Goal: Task Accomplishment & Management: Manage account settings

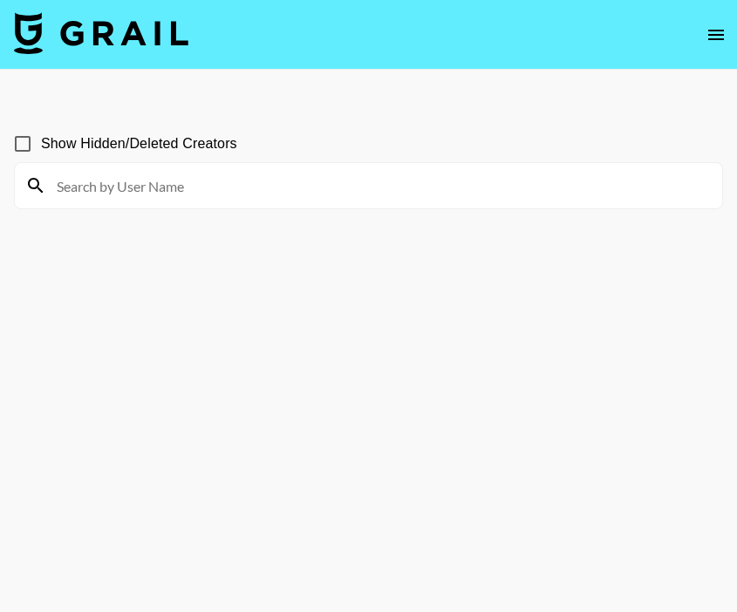
click at [720, 40] on icon "open drawer" at bounding box center [715, 34] width 21 height 21
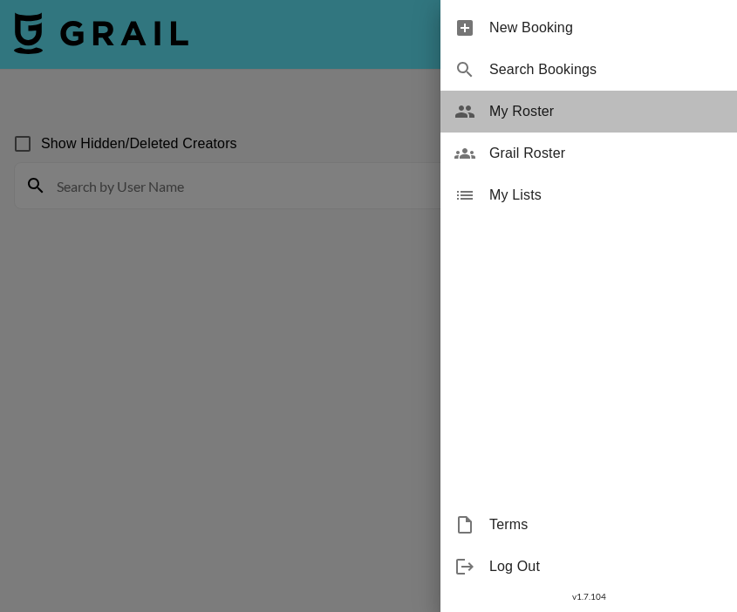
click at [602, 112] on span "My Roster" at bounding box center [606, 111] width 234 height 21
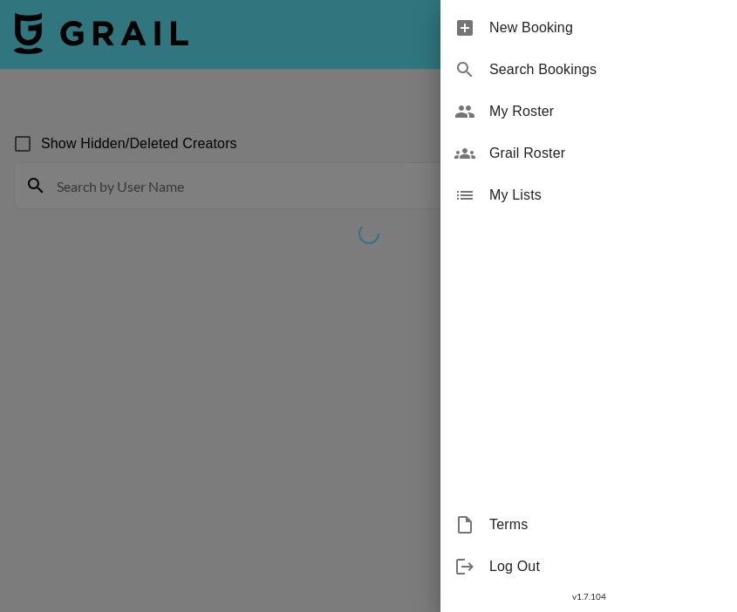
click at [398, 111] on div at bounding box center [368, 306] width 737 height 612
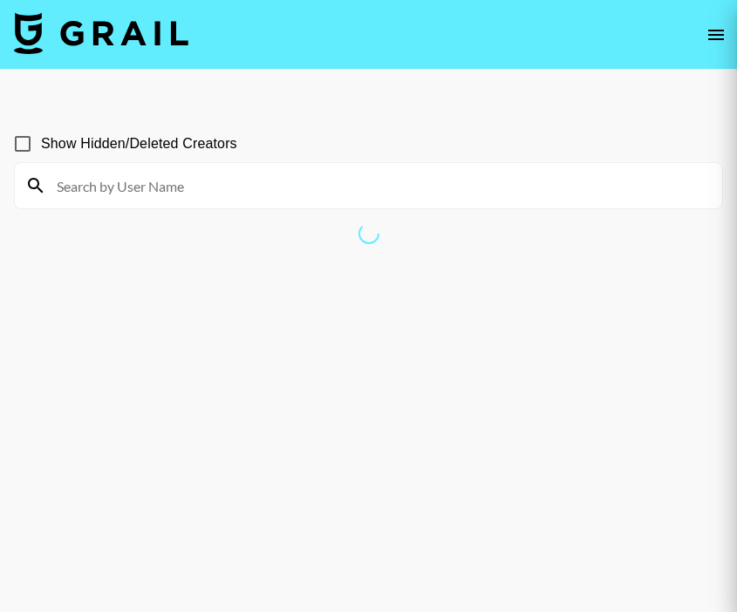
click at [717, 31] on div at bounding box center [368, 306] width 737 height 612
click at [711, 31] on div at bounding box center [368, 306] width 737 height 612
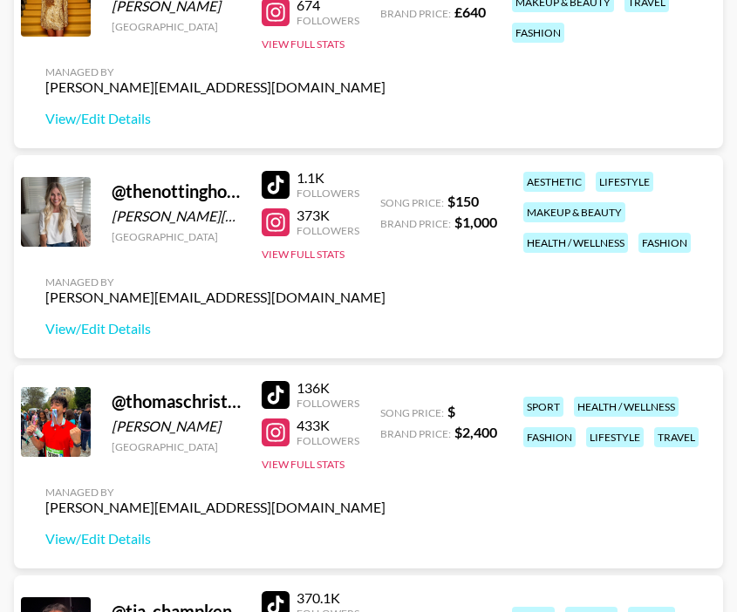
scroll to position [7390, 0]
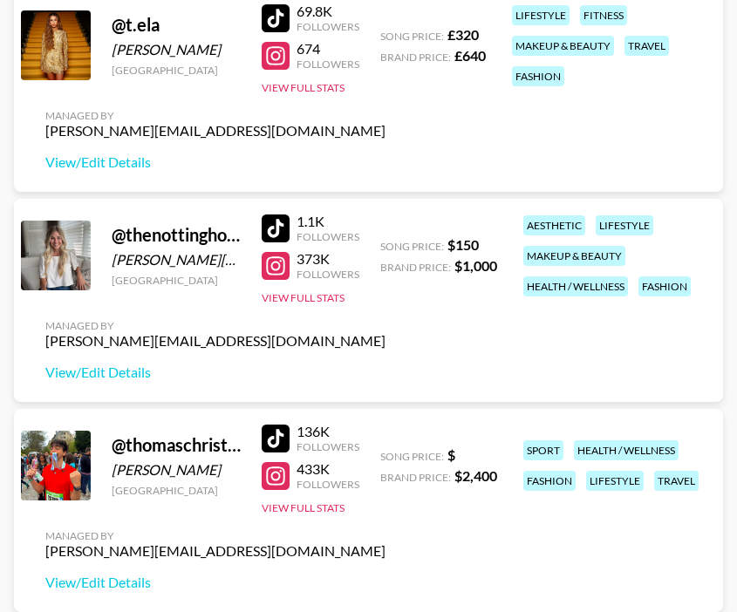
click at [277, 255] on div at bounding box center [276, 266] width 28 height 28
click at [285, 217] on div at bounding box center [276, 228] width 28 height 28
click at [126, 377] on link "View/Edit Details" at bounding box center [215, 372] width 340 height 17
click at [273, 231] on div at bounding box center [276, 228] width 28 height 28
click at [315, 296] on button "View Full Stats" at bounding box center [303, 297] width 83 height 13
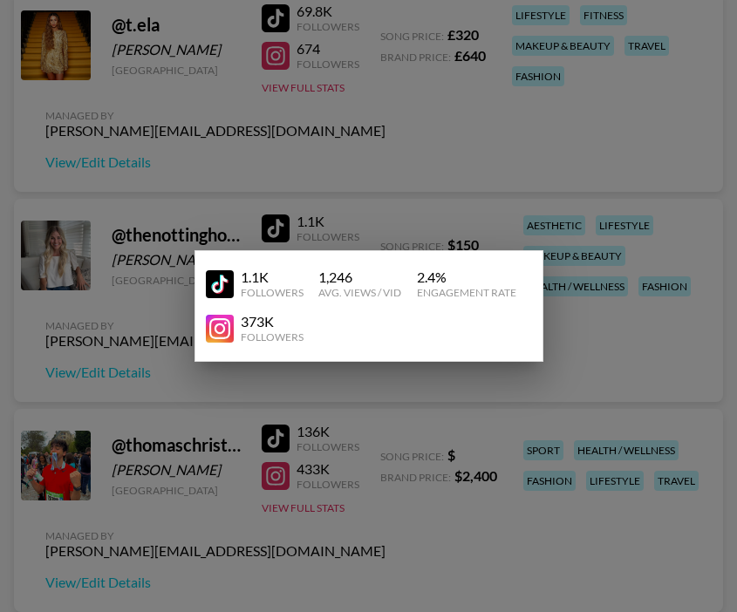
click at [362, 207] on div at bounding box center [368, 306] width 737 height 612
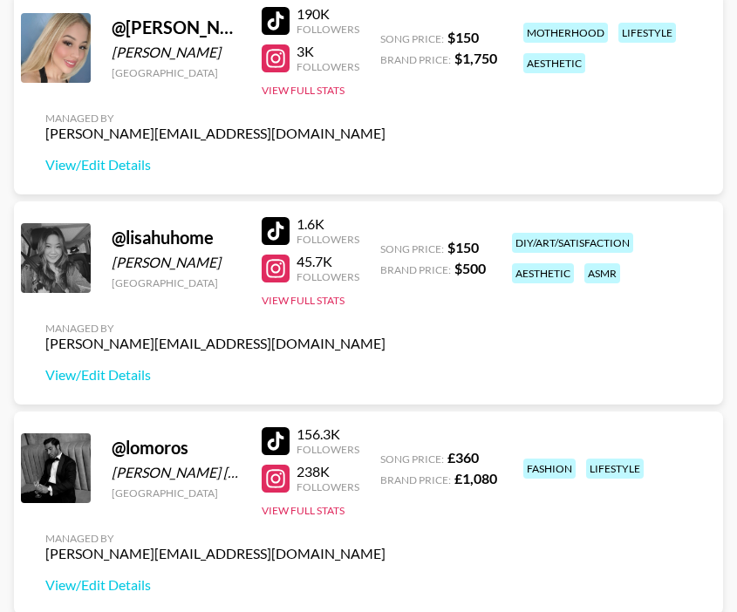
scroll to position [2921, 0]
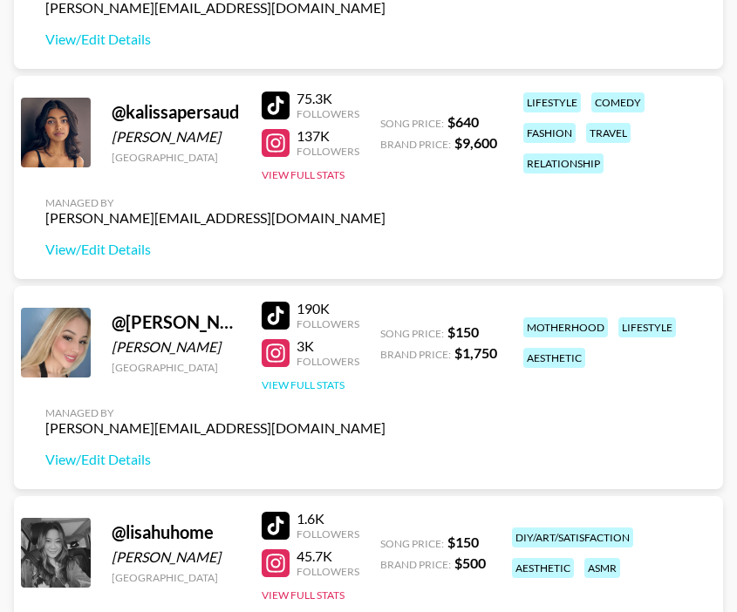
click at [325, 379] on button "View Full Stats" at bounding box center [303, 384] width 83 height 13
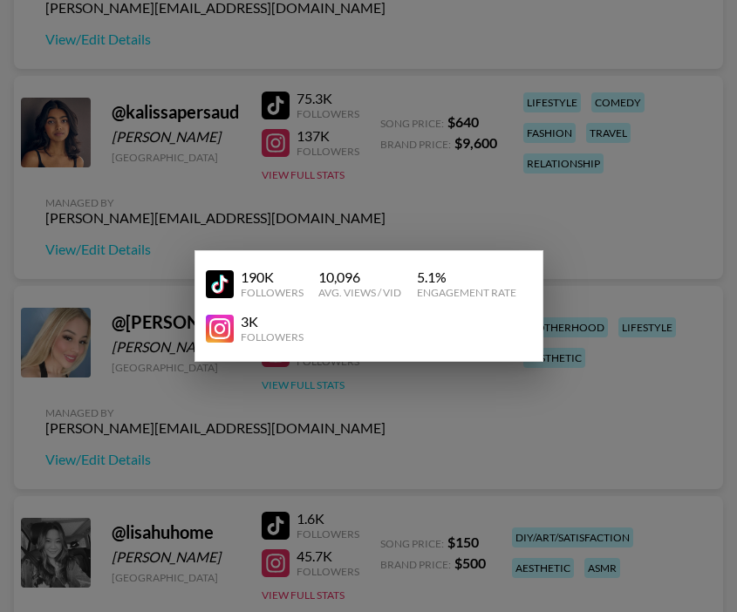
click at [328, 382] on div at bounding box center [368, 306] width 737 height 612
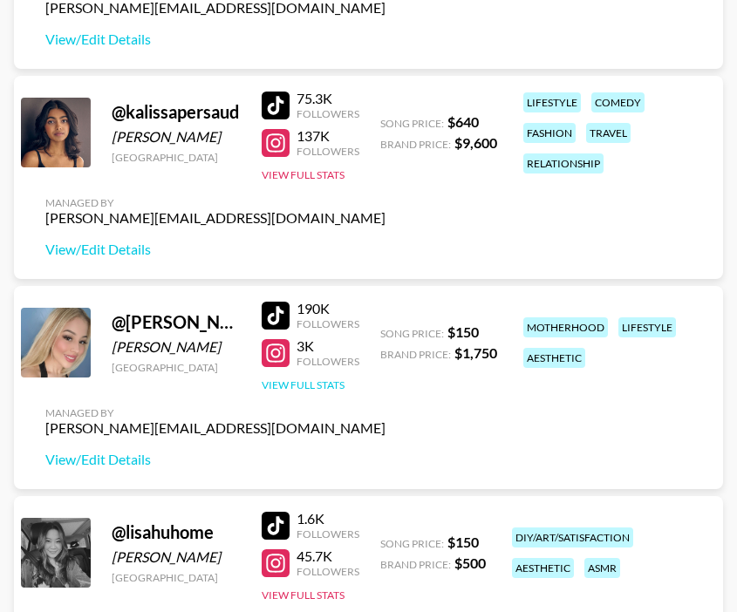
click at [330, 378] on button "View Full Stats" at bounding box center [303, 384] width 83 height 13
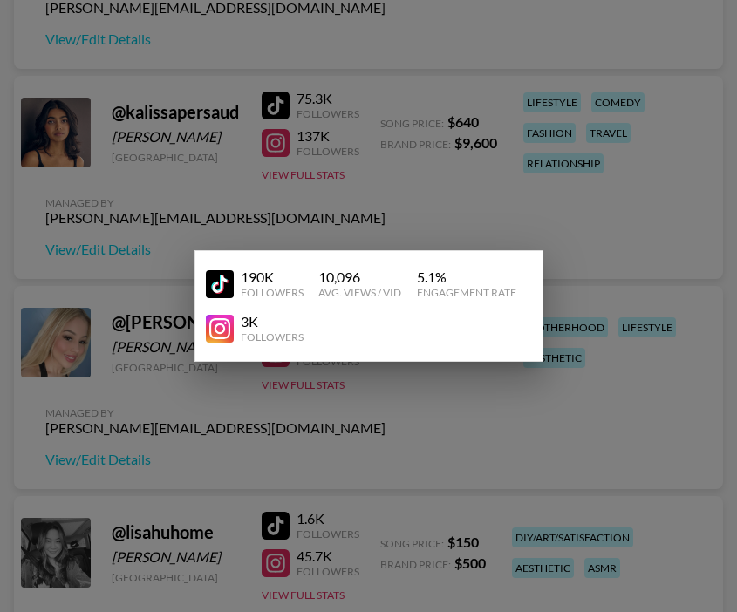
click at [334, 384] on div at bounding box center [368, 306] width 737 height 612
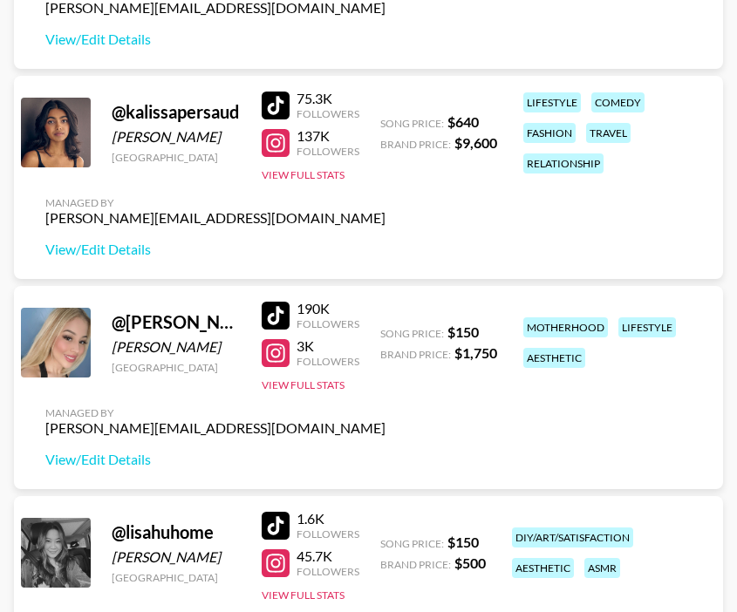
click at [353, 413] on div "@ kimberly.michellee Kimberly Mera United States 190K Followers 3K Followers Vi…" at bounding box center [368, 387] width 709 height 203
click at [275, 316] on div at bounding box center [276, 316] width 28 height 28
click at [316, 388] on button "View Full Stats" at bounding box center [303, 384] width 83 height 13
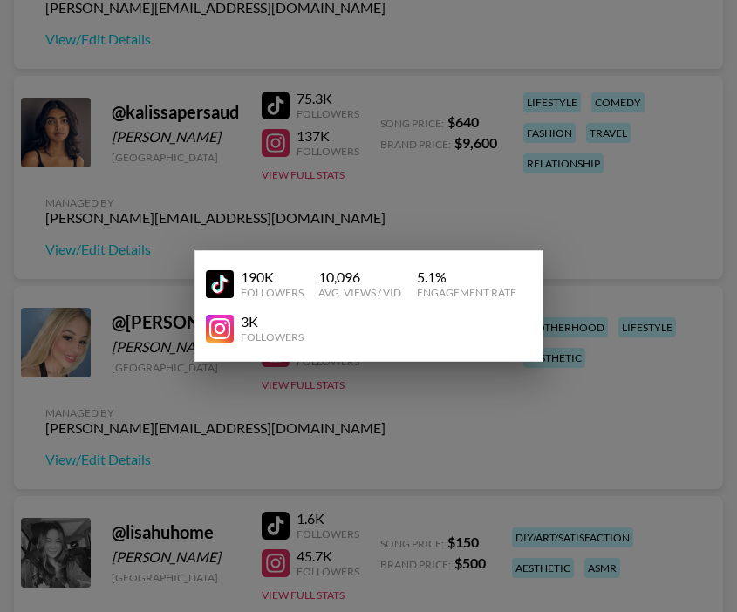
click at [358, 435] on div at bounding box center [368, 306] width 737 height 612
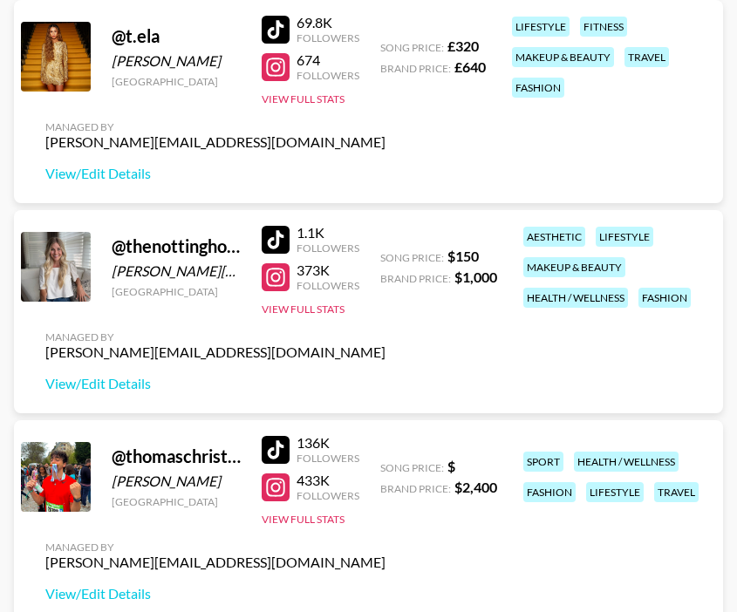
scroll to position [7567, 0]
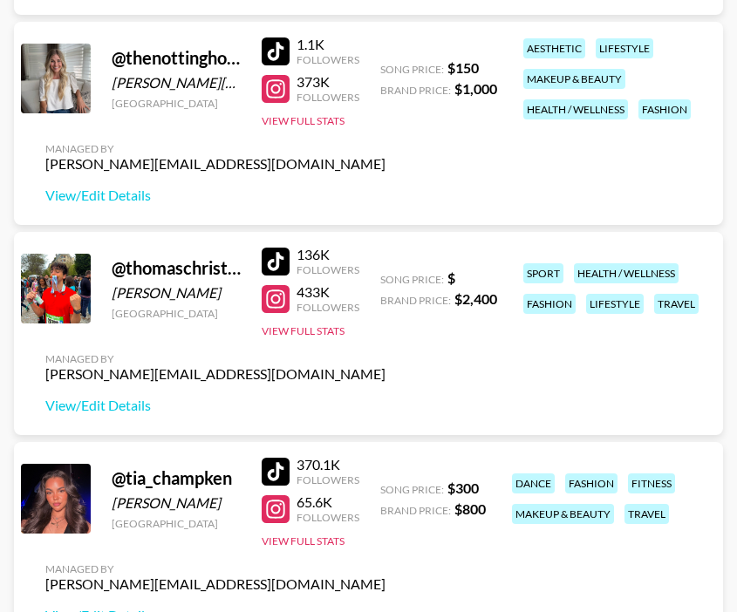
click at [276, 51] on div at bounding box center [276, 51] width 28 height 28
click at [269, 92] on div at bounding box center [276, 89] width 28 height 28
click at [132, 196] on link "View/Edit Details" at bounding box center [215, 195] width 340 height 17
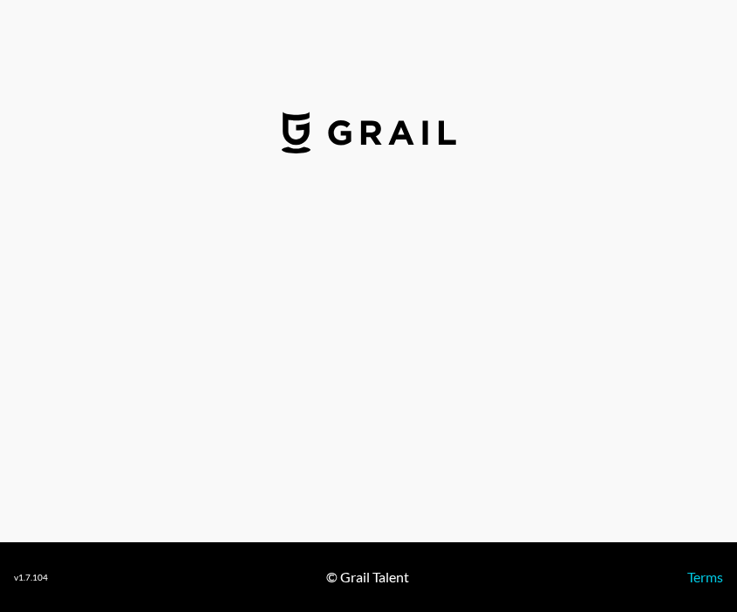
select select "USD"
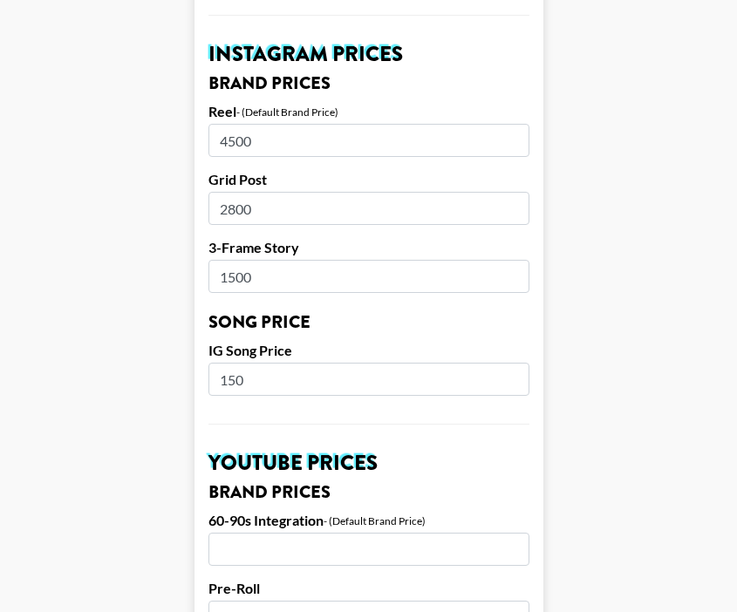
scroll to position [853, 0]
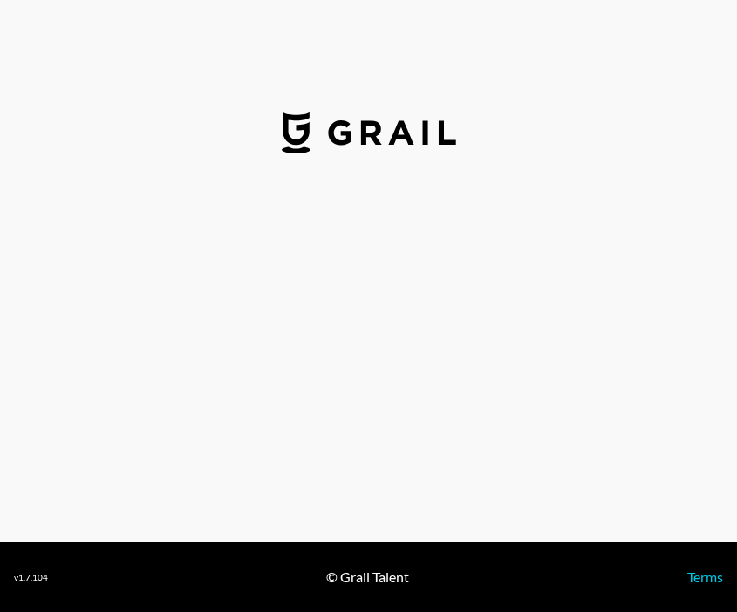
select select "USD"
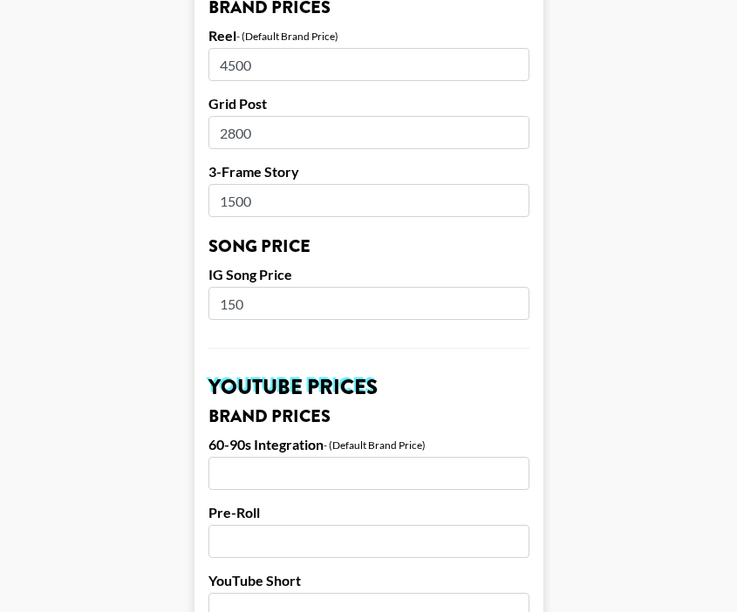
scroll to position [908, 0]
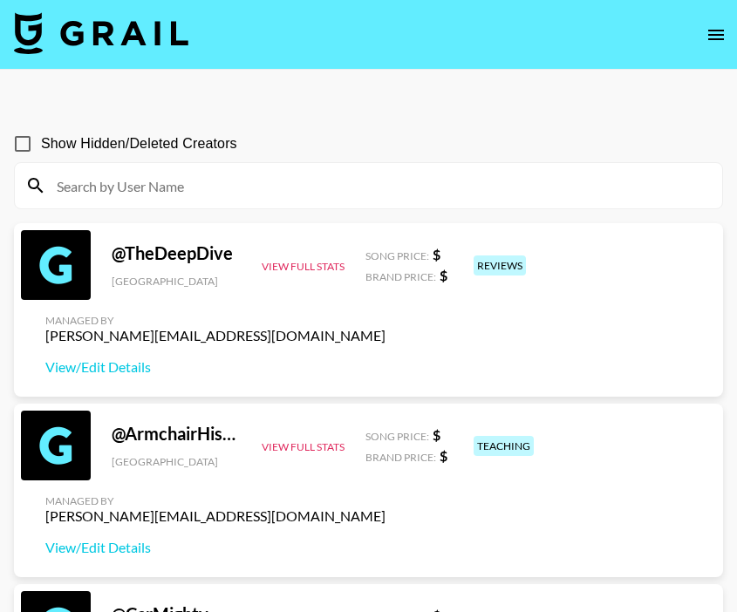
click at [721, 25] on icon "open drawer" at bounding box center [715, 34] width 21 height 21
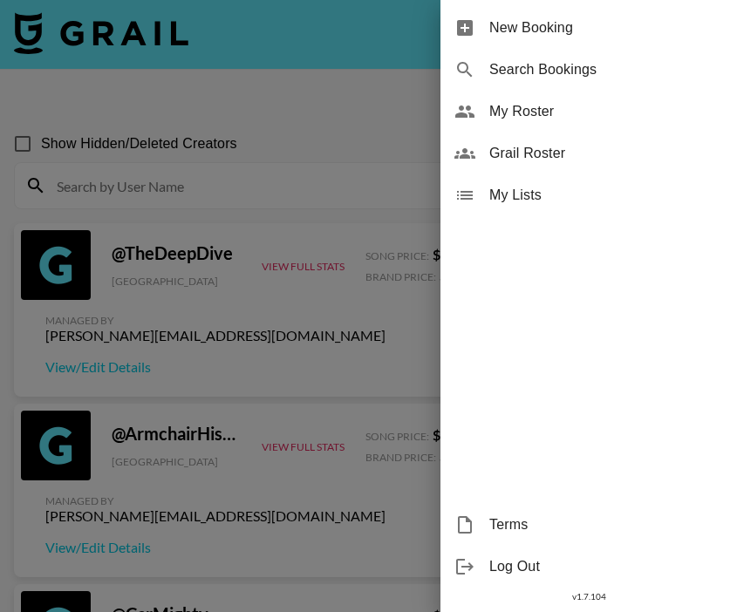
click at [541, 110] on span "My Roster" at bounding box center [606, 111] width 234 height 21
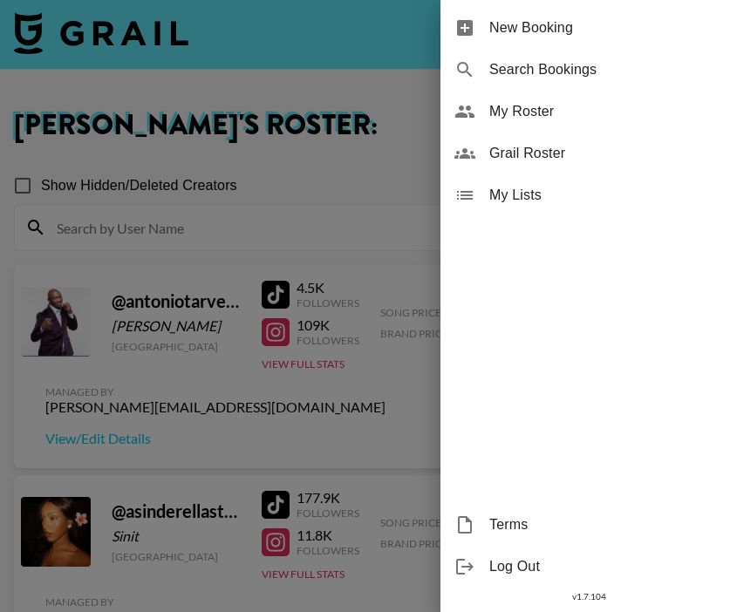
click at [541, 110] on span "My Roster" at bounding box center [606, 111] width 234 height 21
click at [304, 162] on div at bounding box center [368, 306] width 737 height 612
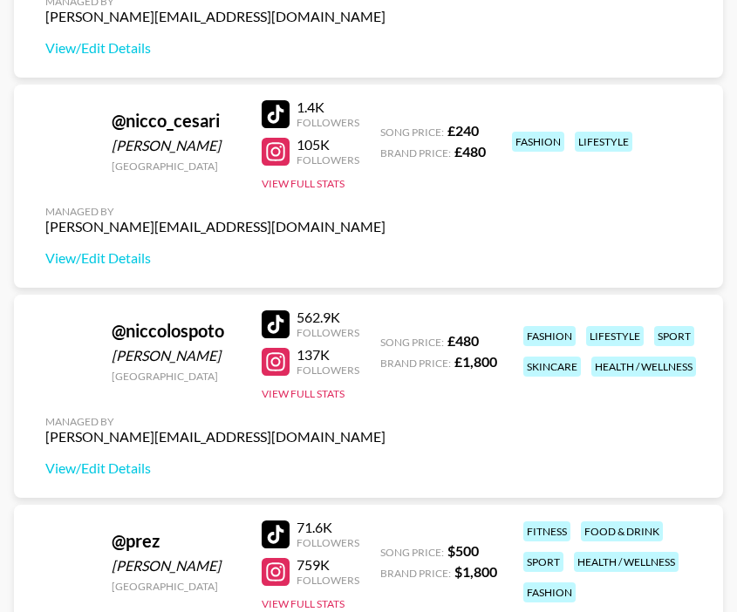
scroll to position [5220, 0]
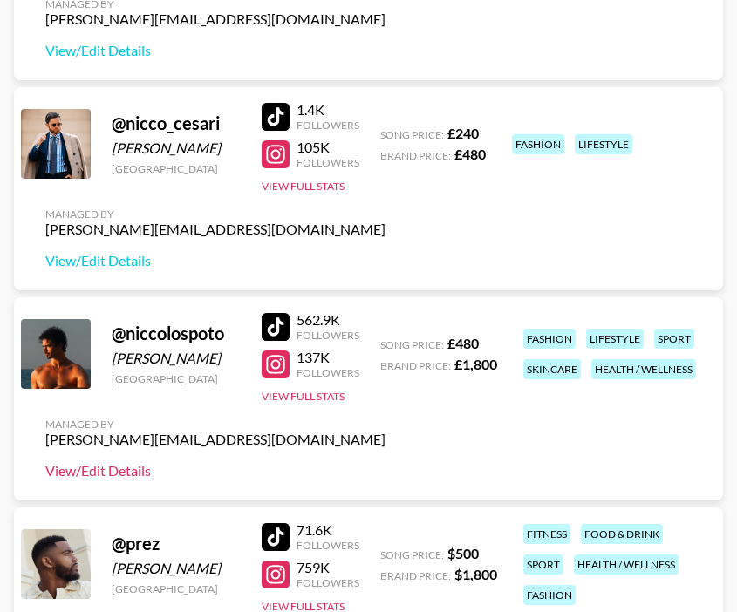
click at [93, 466] on link "View/Edit Details" at bounding box center [215, 470] width 340 height 17
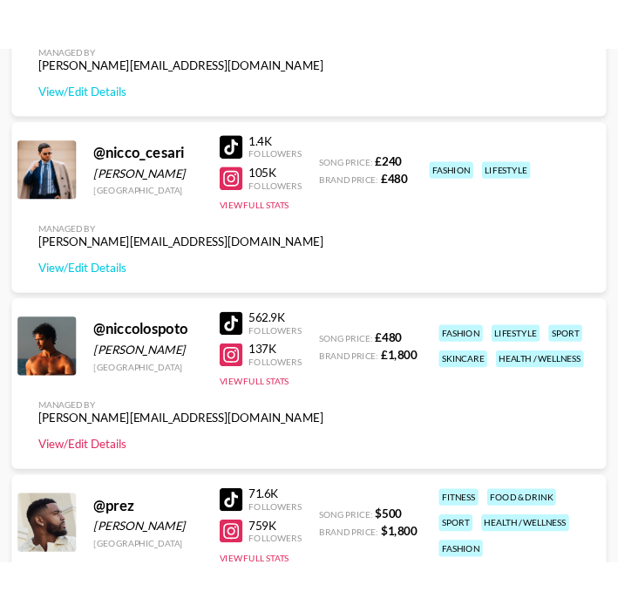
scroll to position [5632, 0]
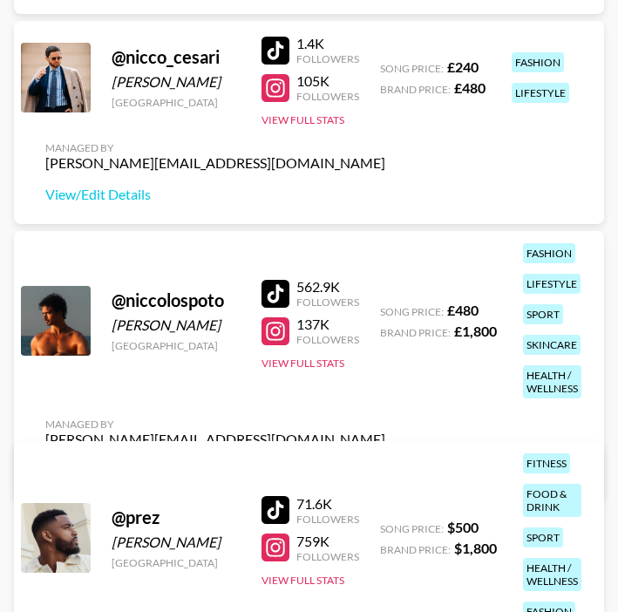
click at [268, 317] on div at bounding box center [276, 331] width 28 height 28
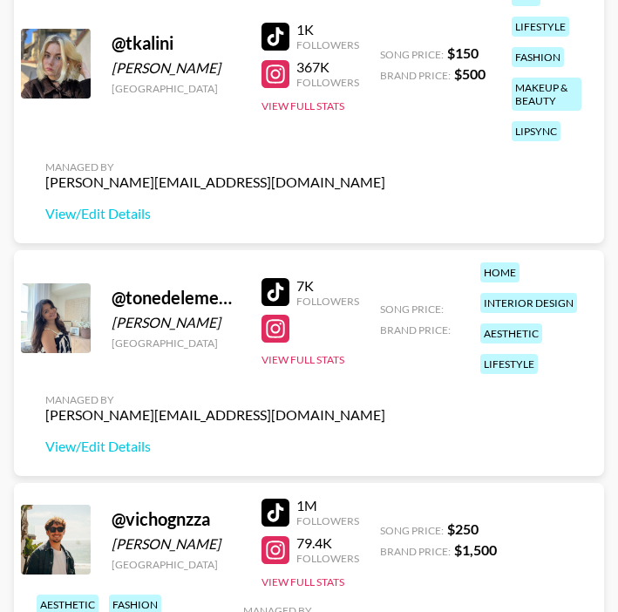
scroll to position [8777, 0]
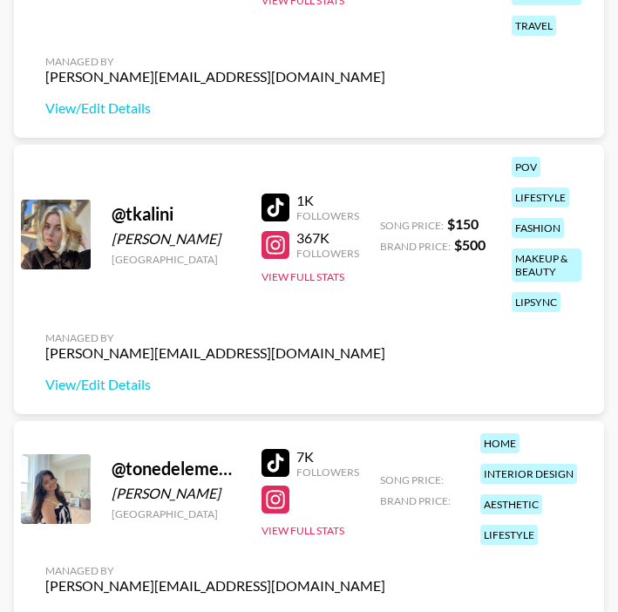
click at [284, 503] on div at bounding box center [276, 500] width 28 height 28
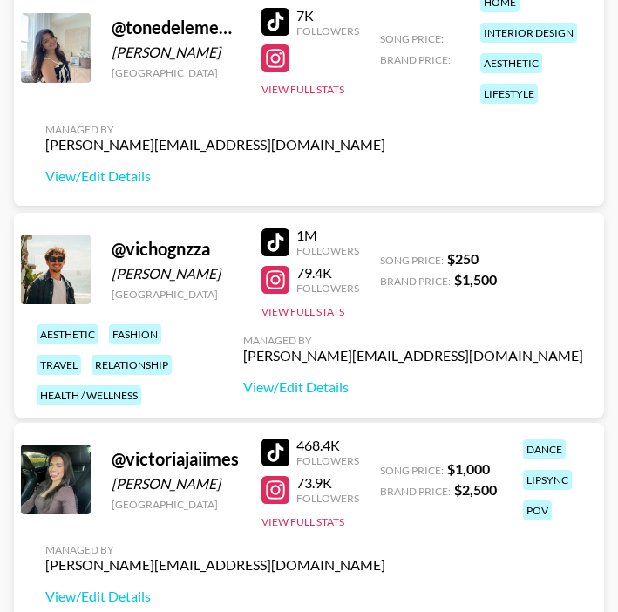
scroll to position [9702, 0]
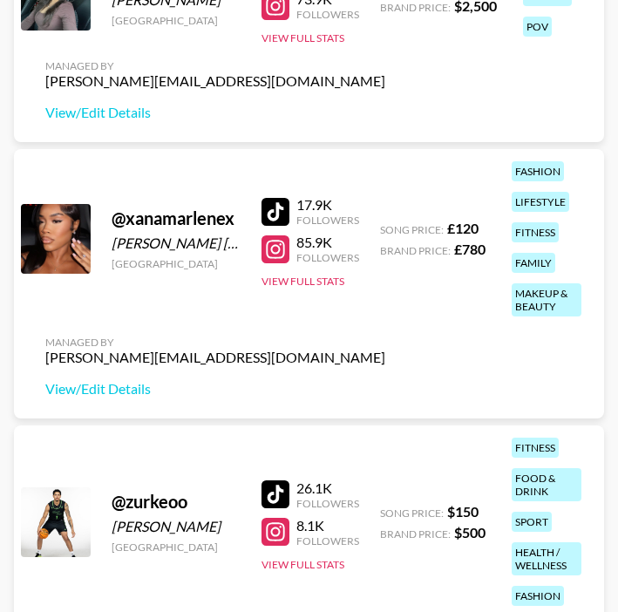
click at [278, 249] on div at bounding box center [276, 249] width 28 height 28
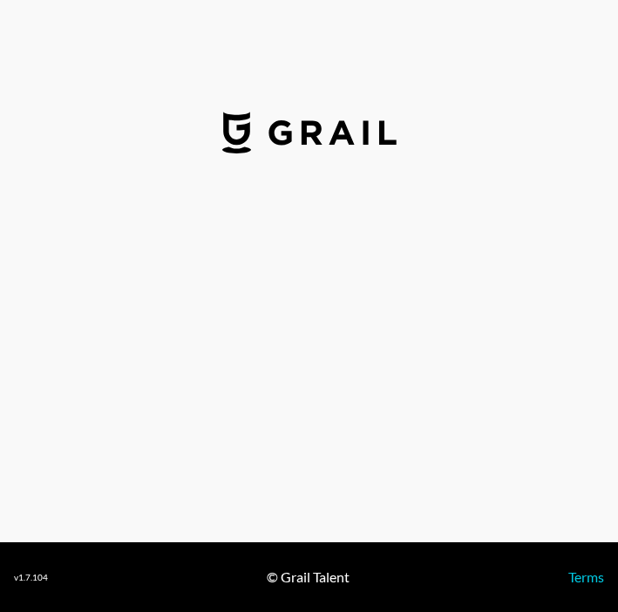
select select "GBP"
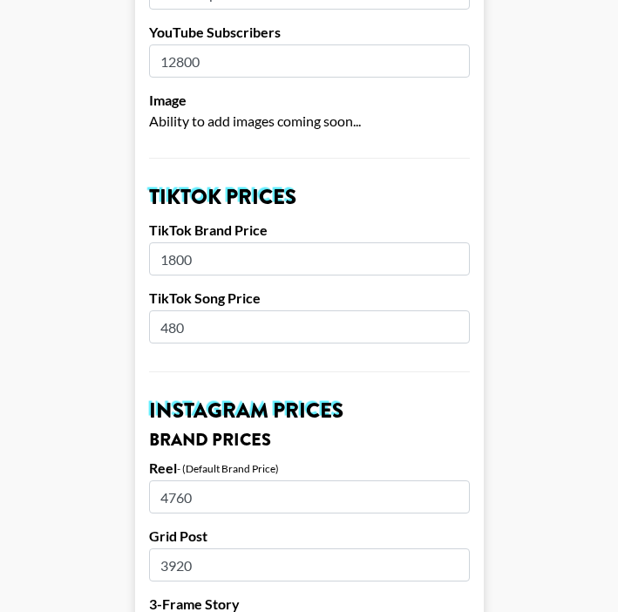
scroll to position [462, 0]
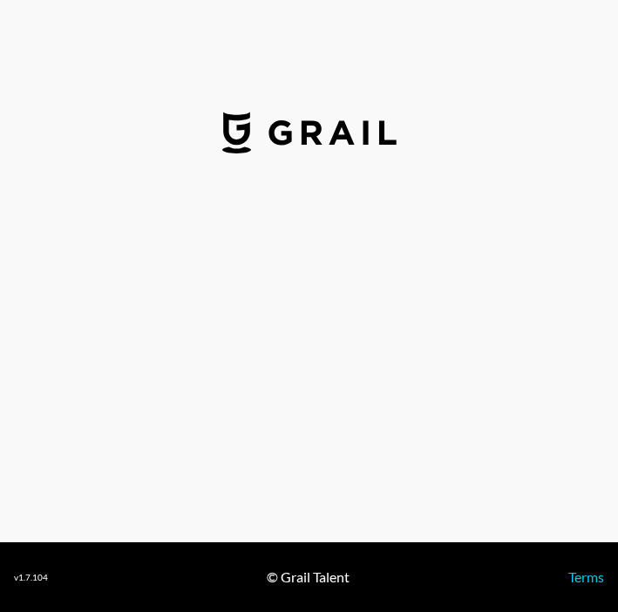
select select "USD"
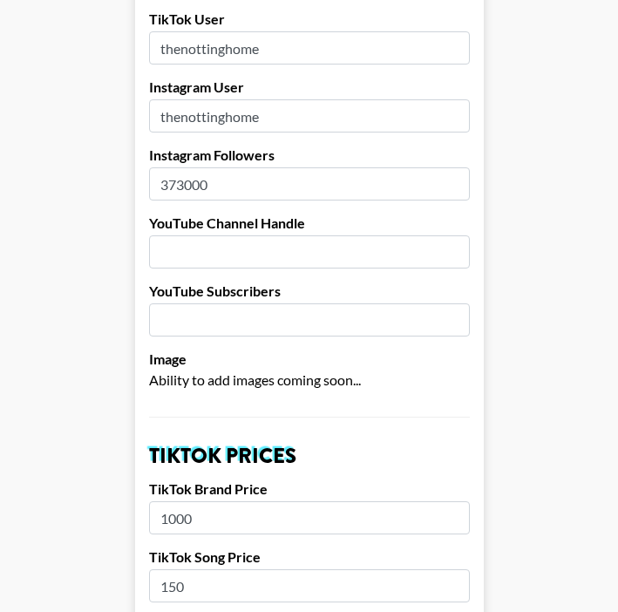
scroll to position [699, 0]
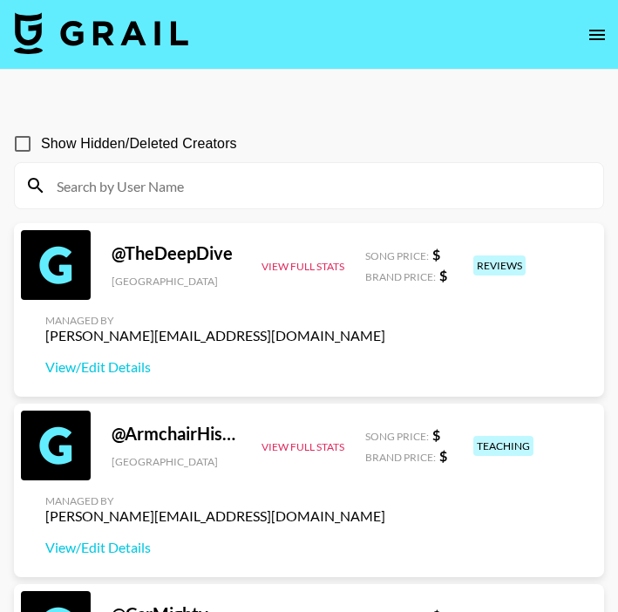
click at [593, 33] on icon "open drawer" at bounding box center [597, 35] width 16 height 10
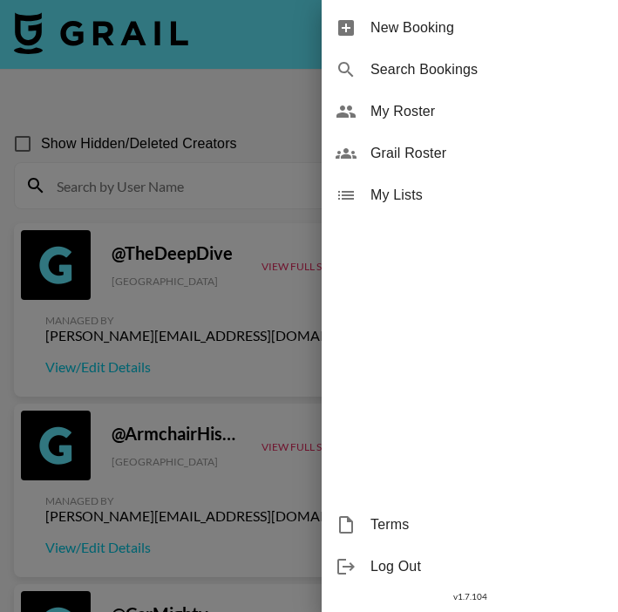
click at [437, 110] on span "My Roster" at bounding box center [488, 111] width 234 height 21
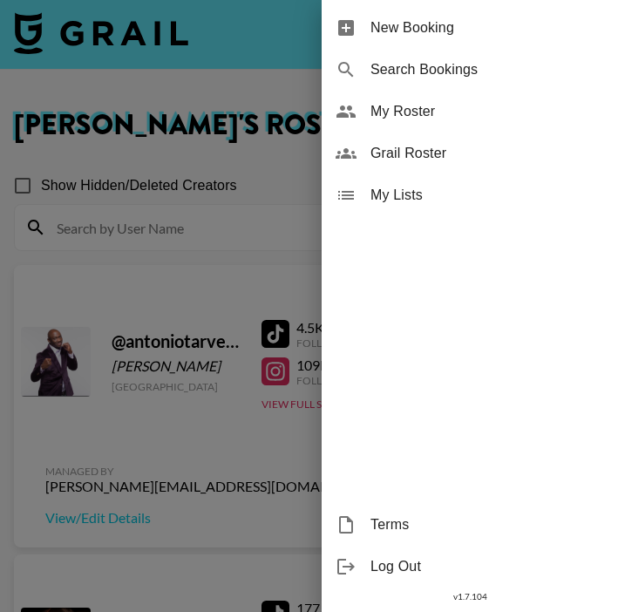
click at [172, 205] on div at bounding box center [309, 306] width 618 height 612
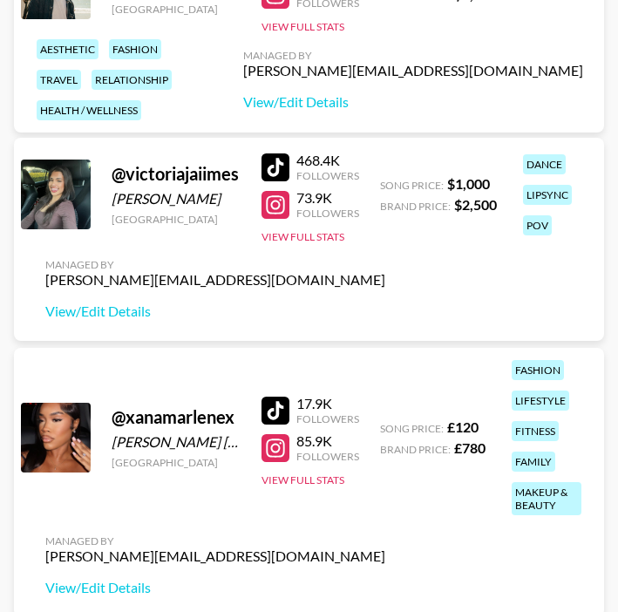
scroll to position [9769, 0]
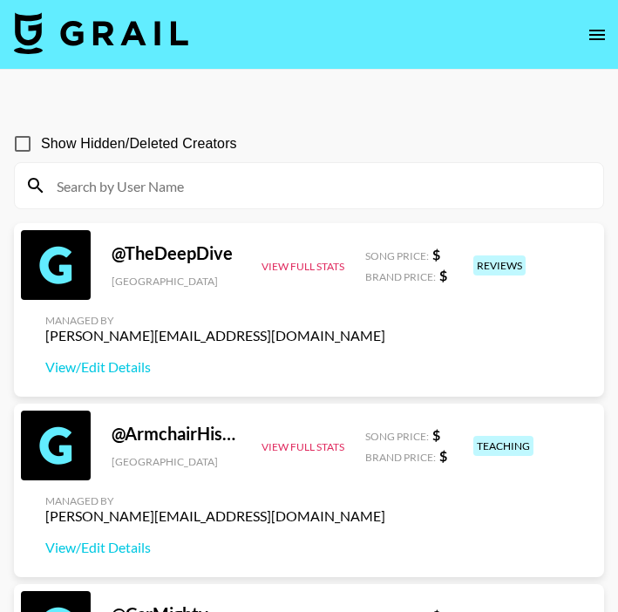
click at [221, 189] on input at bounding box center [319, 186] width 547 height 28
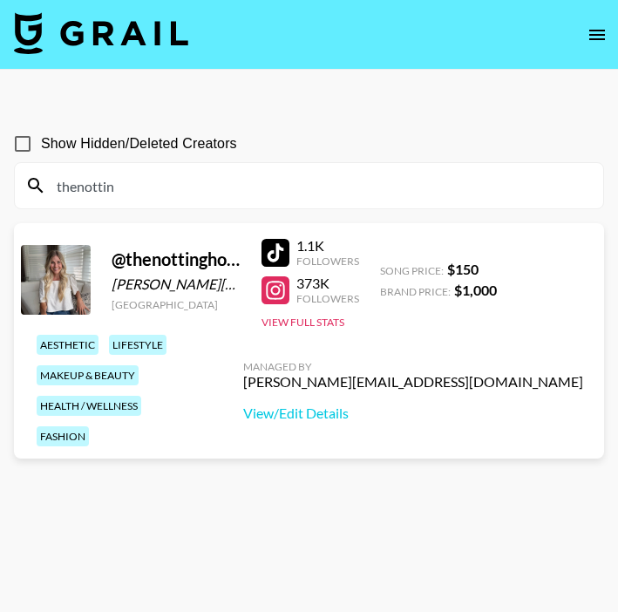
type input "thenottin"
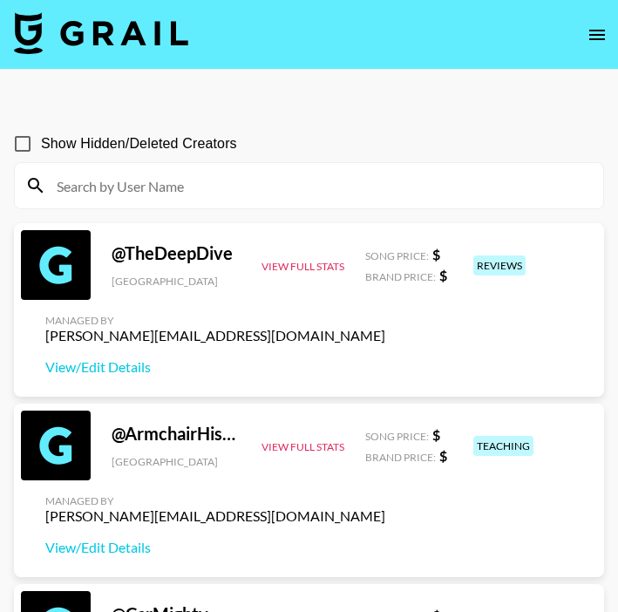
click at [201, 197] on input at bounding box center [319, 186] width 547 height 28
click at [201, 196] on input at bounding box center [319, 186] width 547 height 28
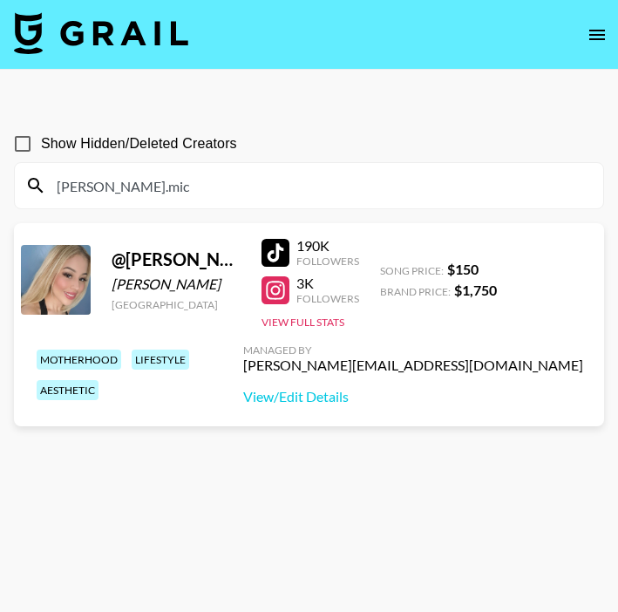
type input "[PERSON_NAME].mic"
click at [291, 245] on link at bounding box center [279, 253] width 35 height 28
click at [269, 298] on div at bounding box center [276, 290] width 28 height 28
click at [452, 398] on link "View/Edit Details" at bounding box center [413, 396] width 340 height 17
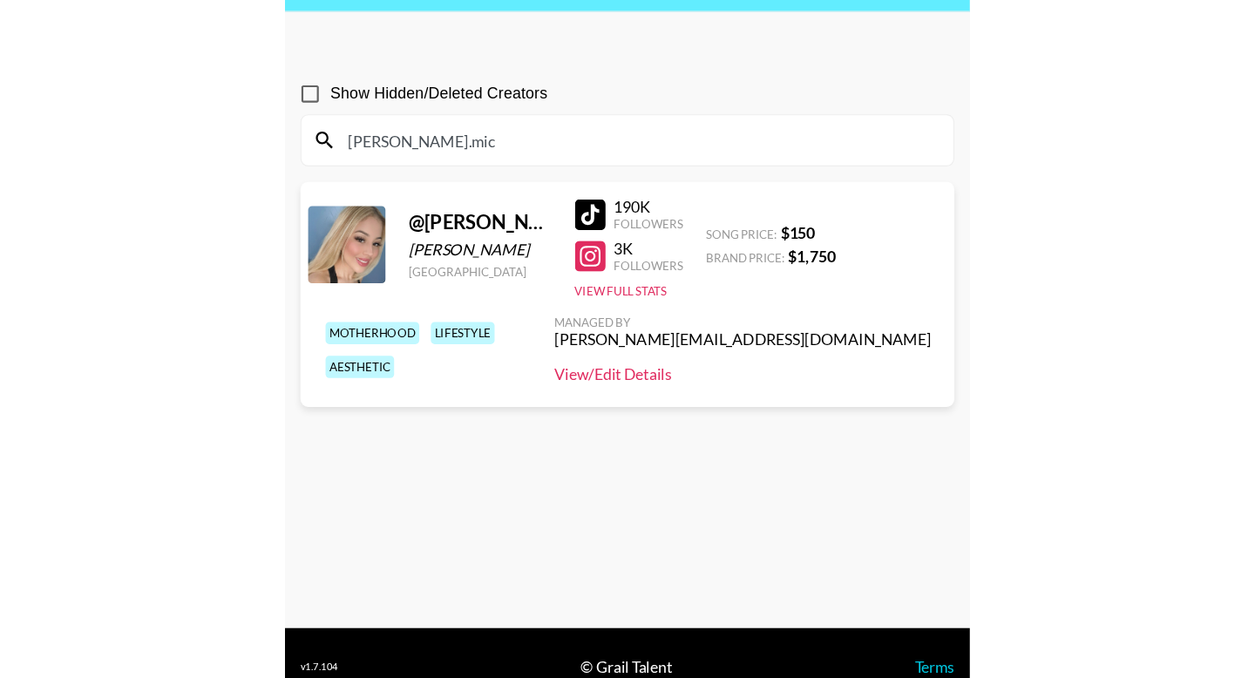
scroll to position [84, 0]
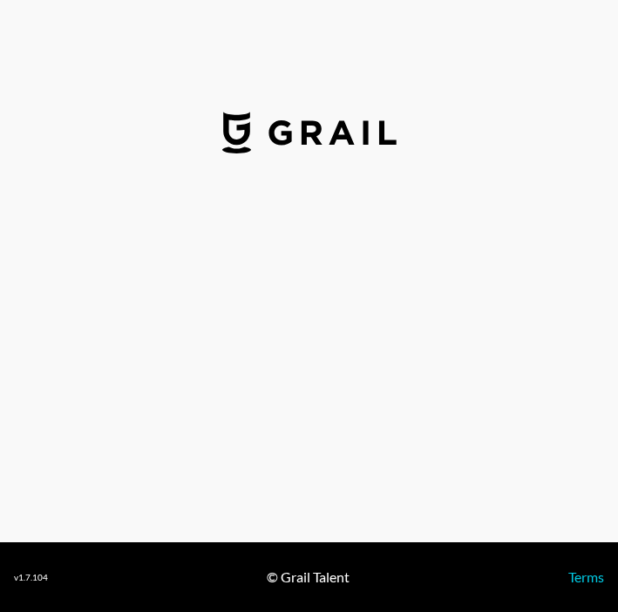
select select "USD"
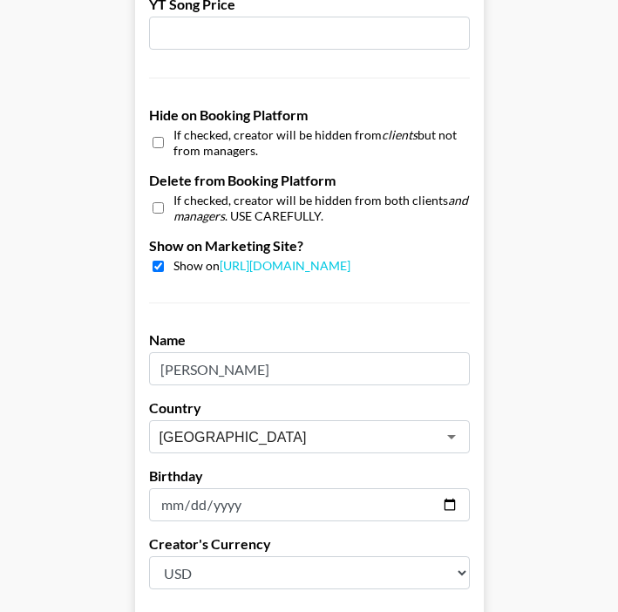
scroll to position [1663, 0]
